Goal: Task Accomplishment & Management: Manage account settings

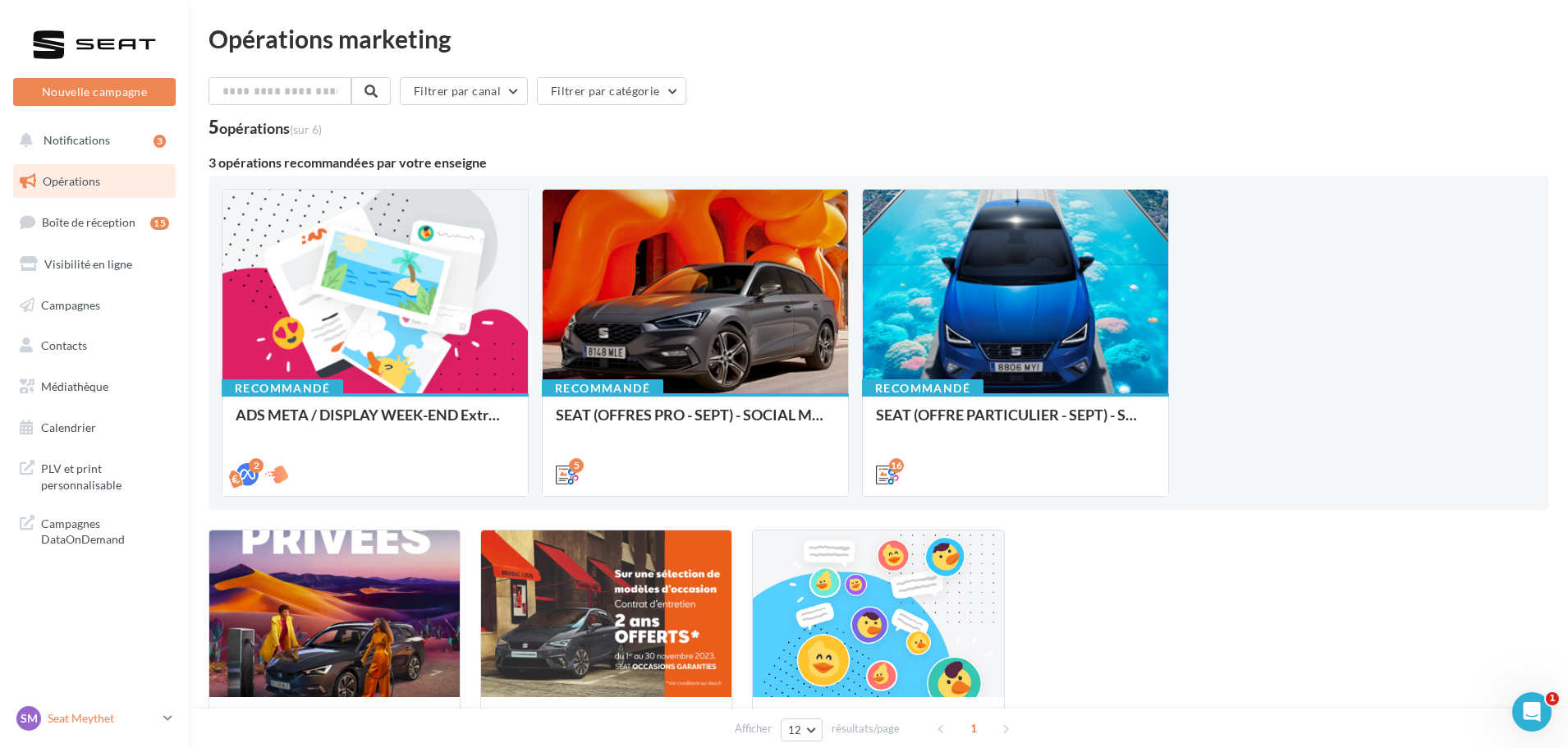
click at [166, 717] on icon at bounding box center [167, 718] width 9 height 14
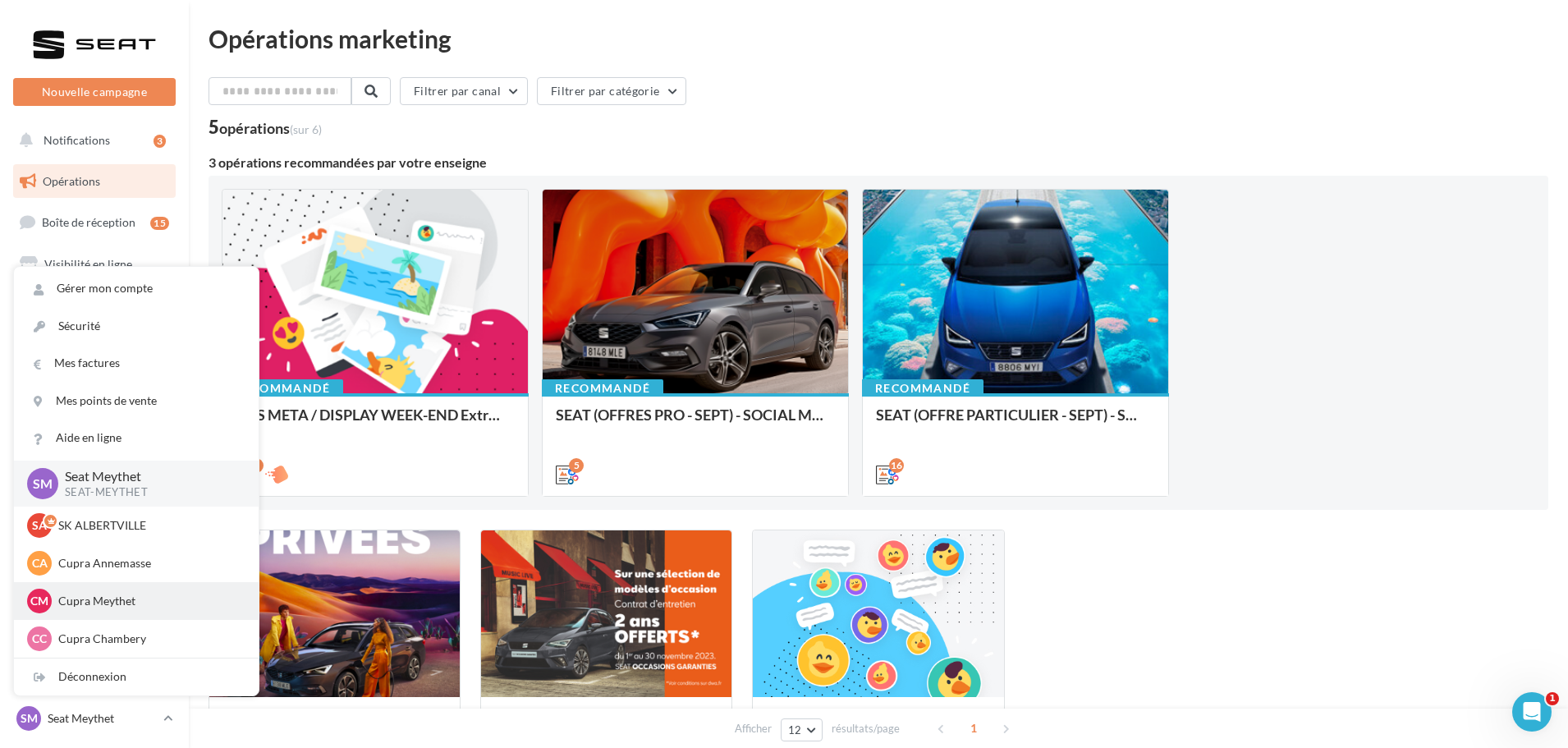
click at [111, 590] on div "CM Cupra Meythet cupra_annecy" at bounding box center [136, 601] width 219 height 24
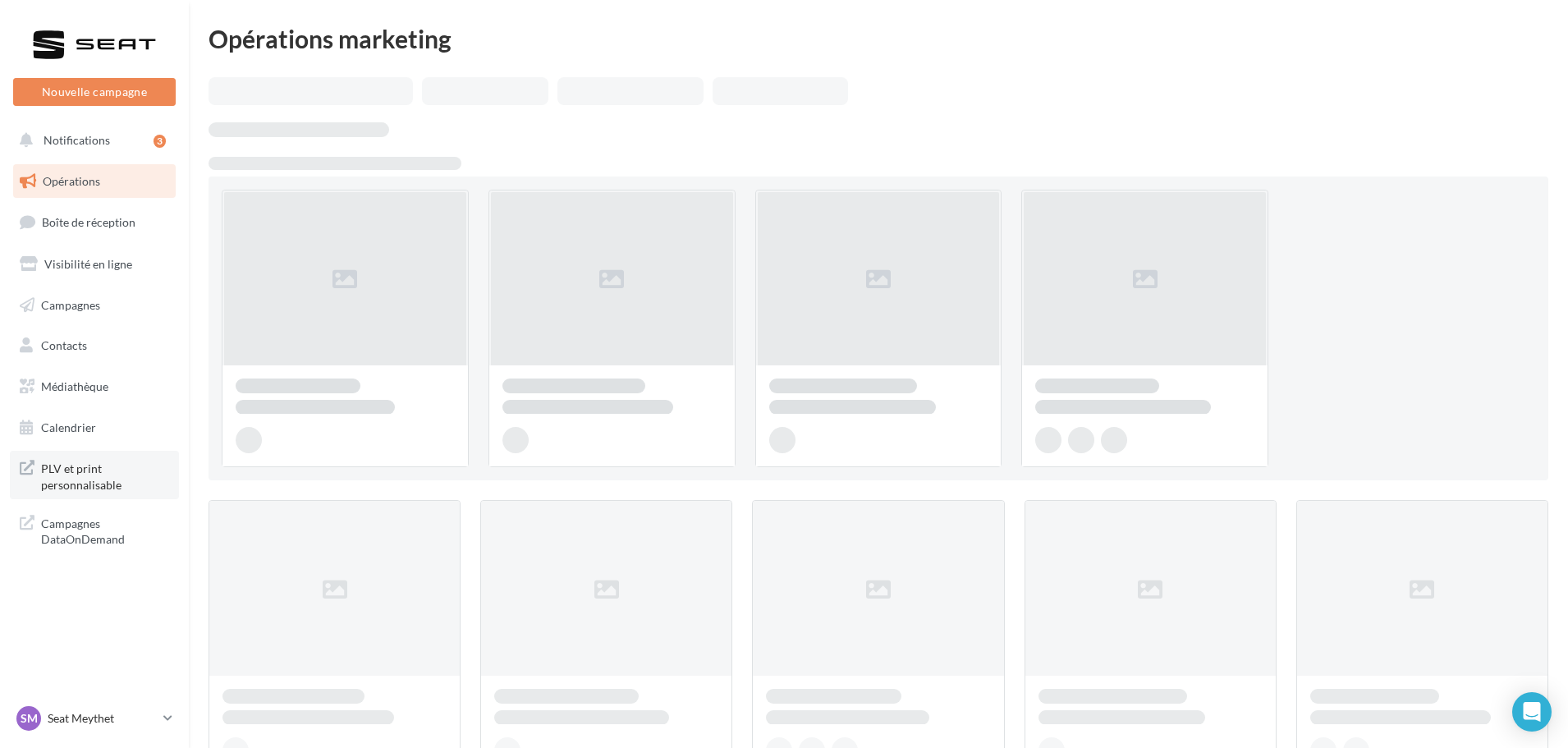
click at [80, 485] on span "PLV et print personnalisable" at bounding box center [104, 475] width 128 height 36
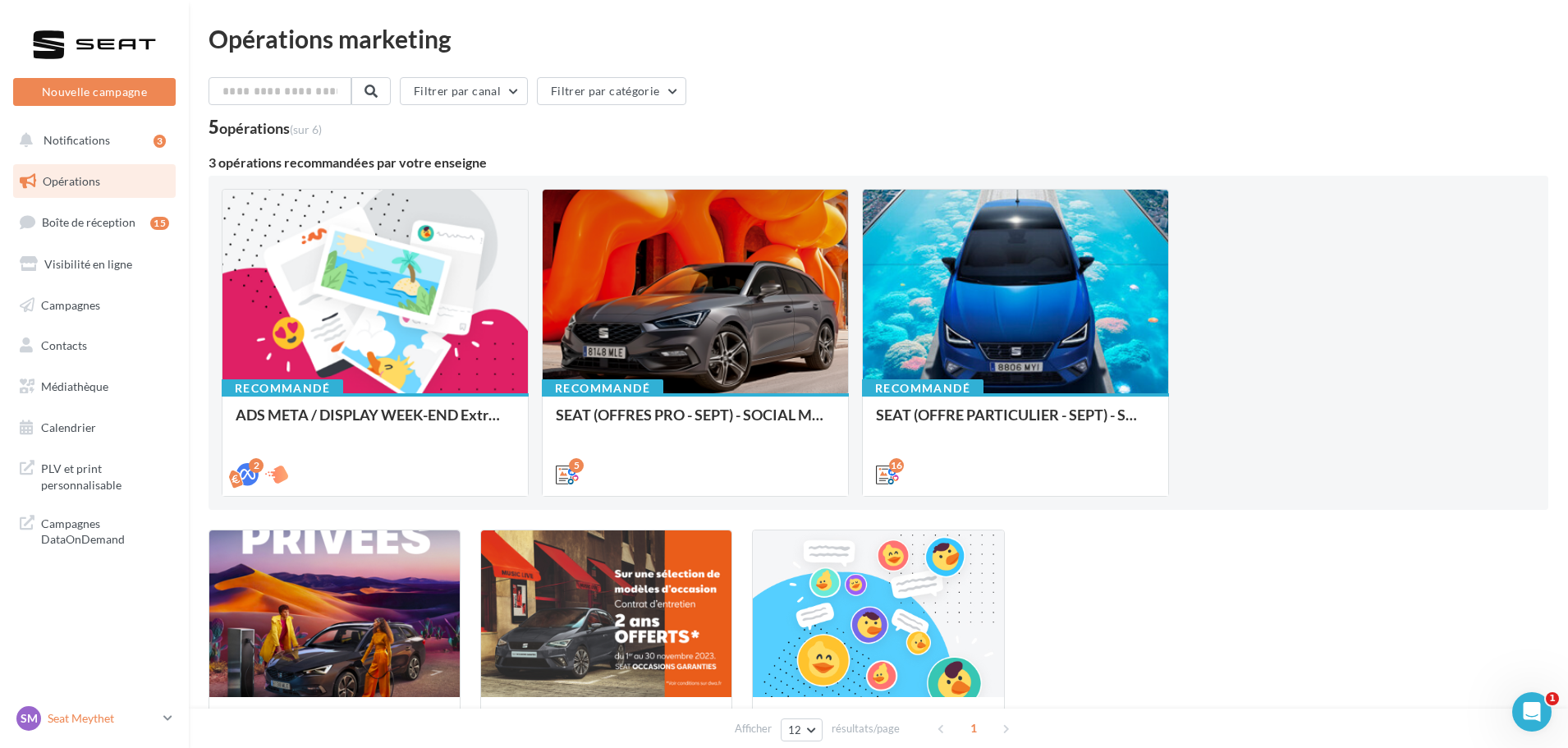
click at [128, 715] on p "Seat Meythet" at bounding box center [102, 718] width 109 height 16
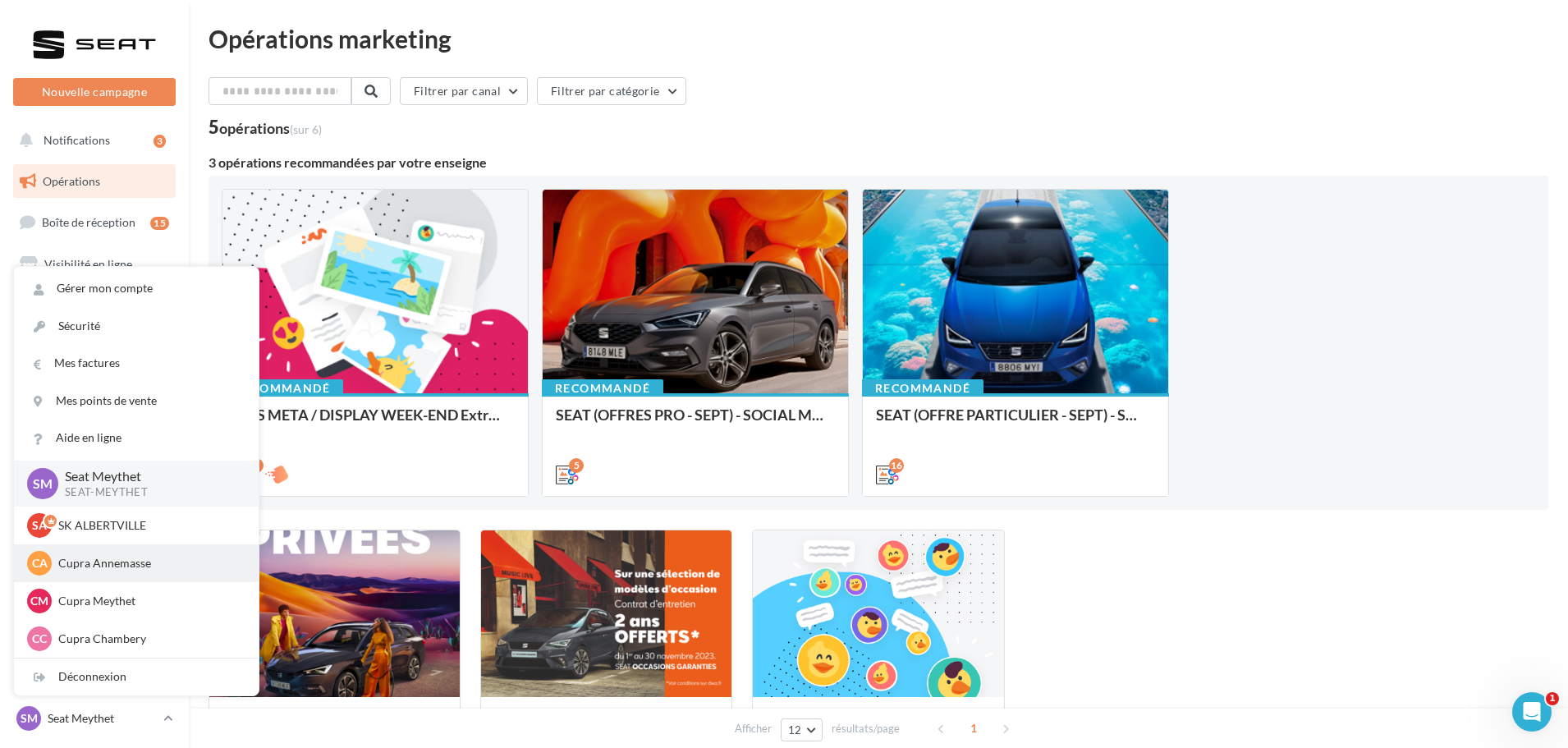
click at [90, 571] on p "Cupra Annemasse" at bounding box center [148, 563] width 181 height 16
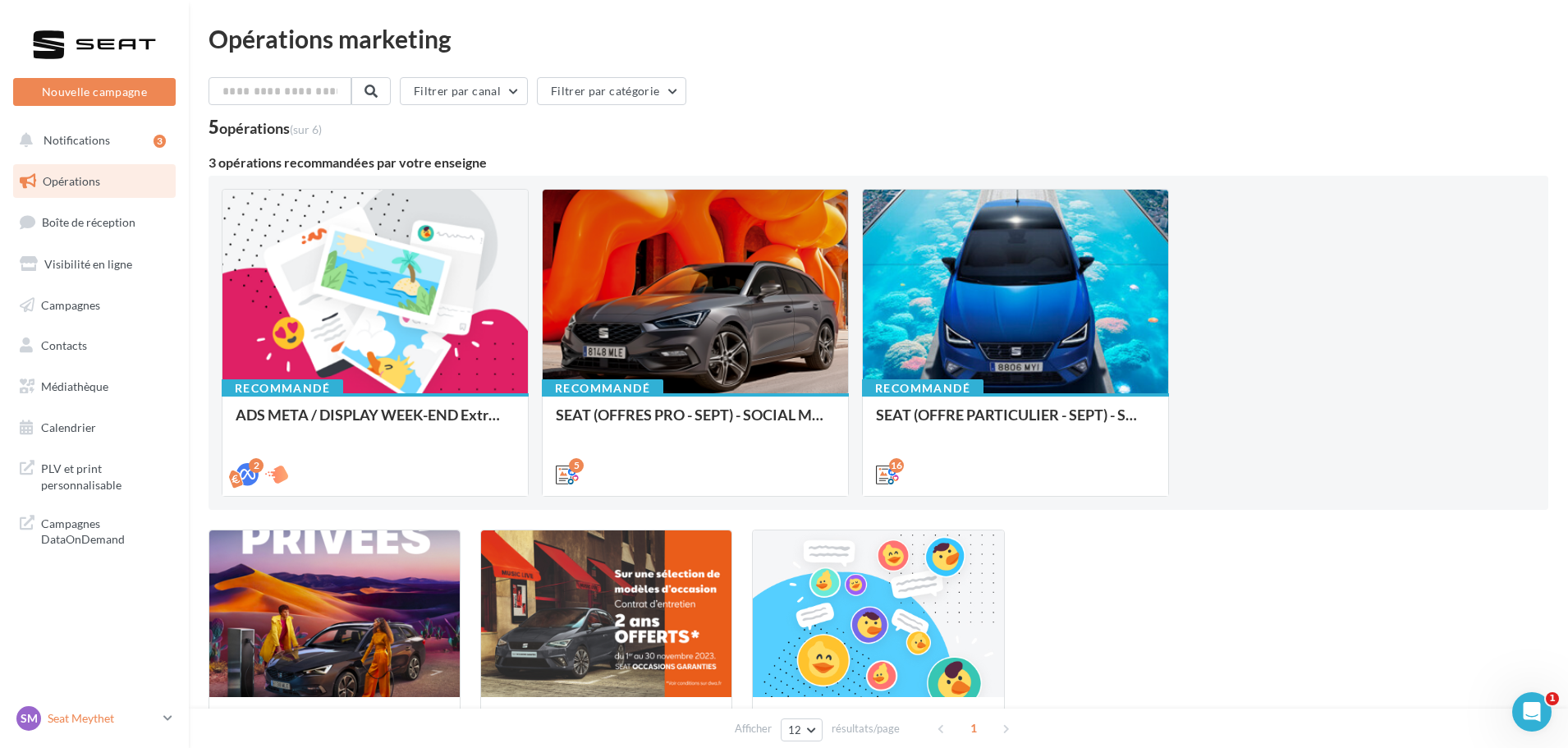
click at [165, 721] on icon at bounding box center [167, 718] width 9 height 14
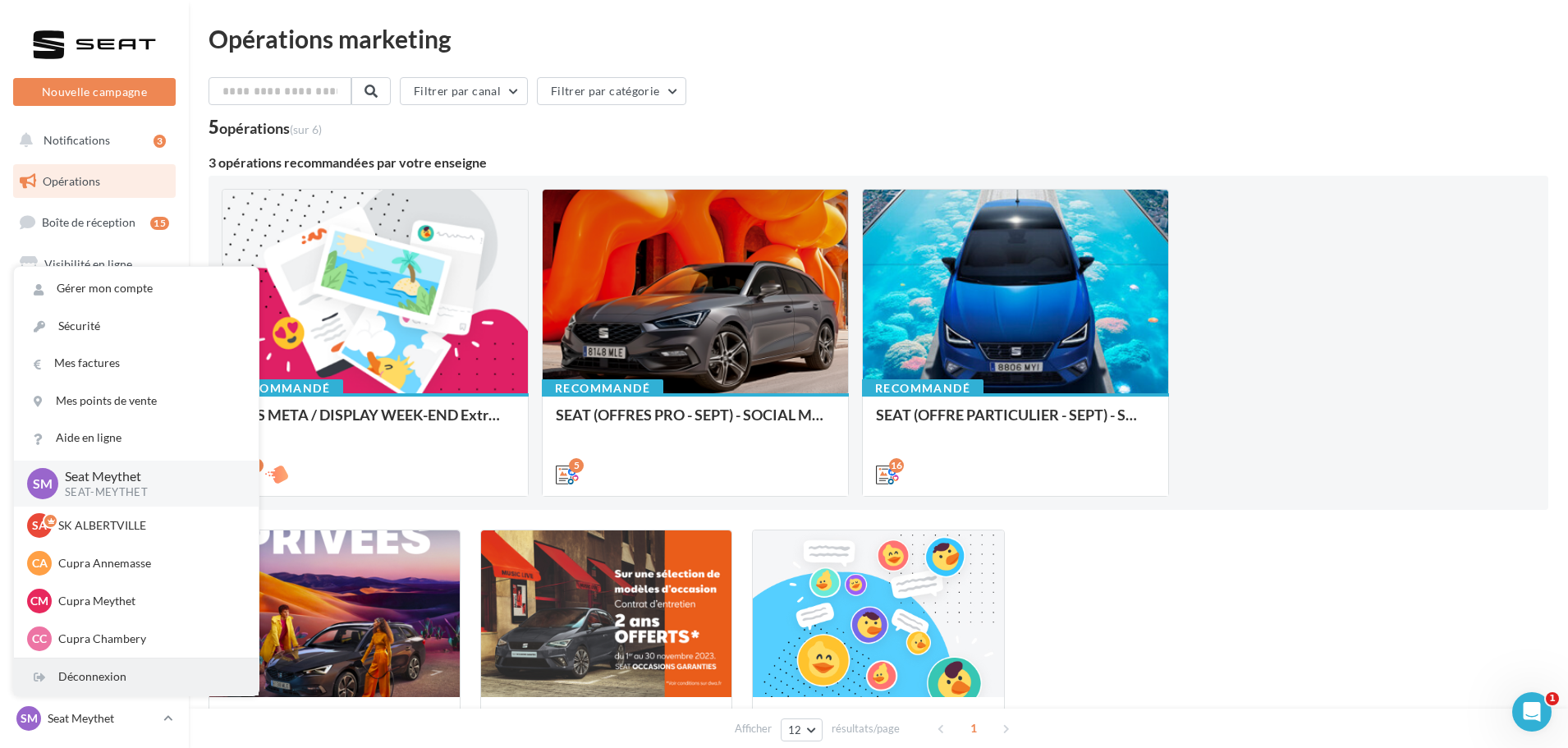
click at [116, 677] on div "Déconnexion" at bounding box center [135, 677] width 245 height 37
